Goal: Navigation & Orientation: Go to known website

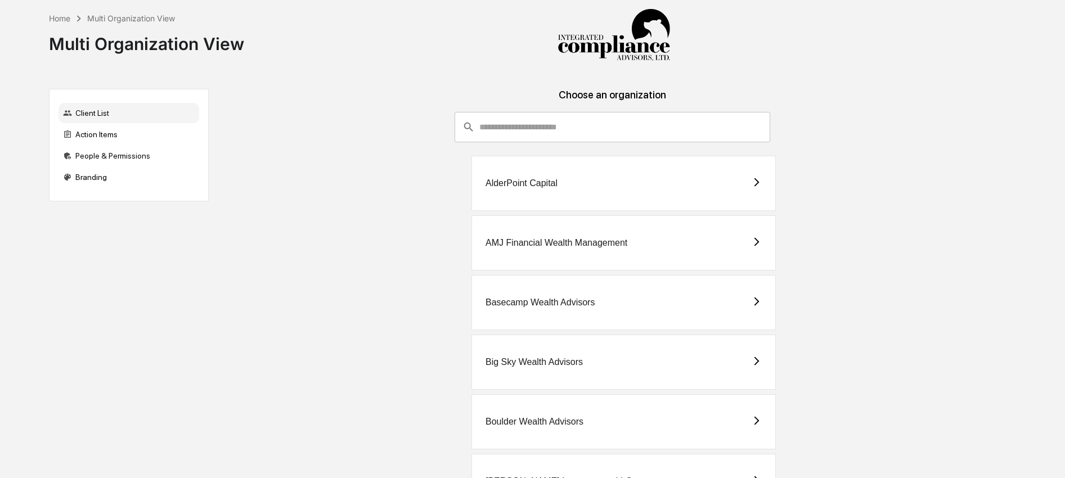
click at [576, 117] on input "consultant-dashboard__filter-organizations-search-bar" at bounding box center [624, 127] width 291 height 30
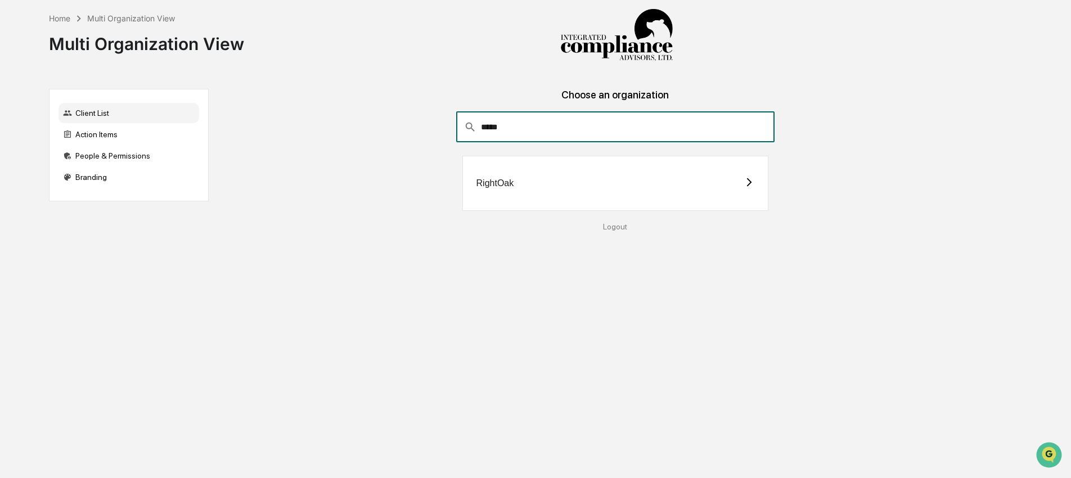
type input "*****"
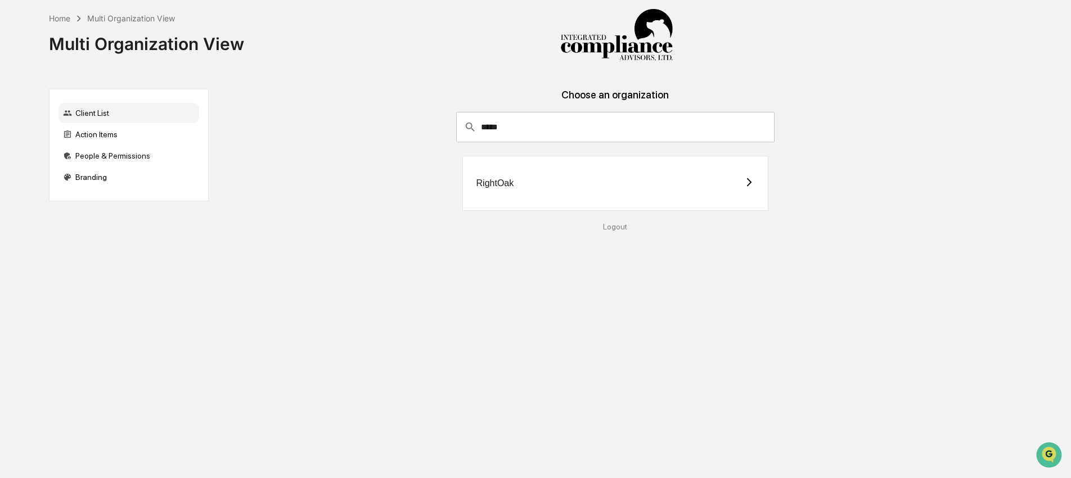
click at [582, 175] on div "RightOak" at bounding box center [615, 183] width 306 height 55
